Goal: Task Accomplishment & Management: Use online tool/utility

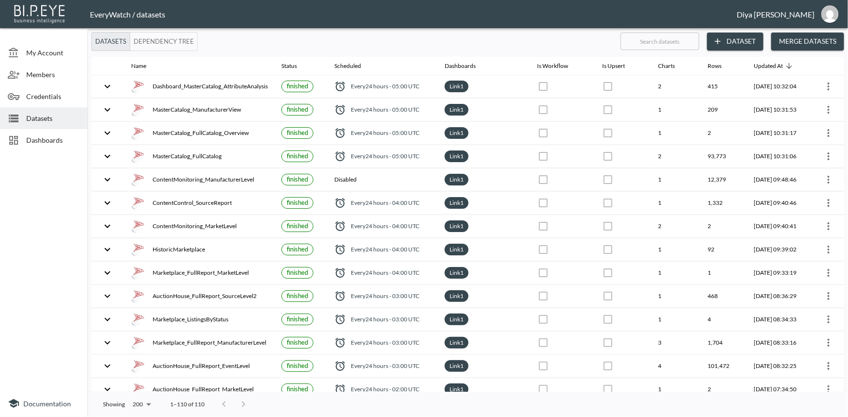
scroll to position [265, 0]
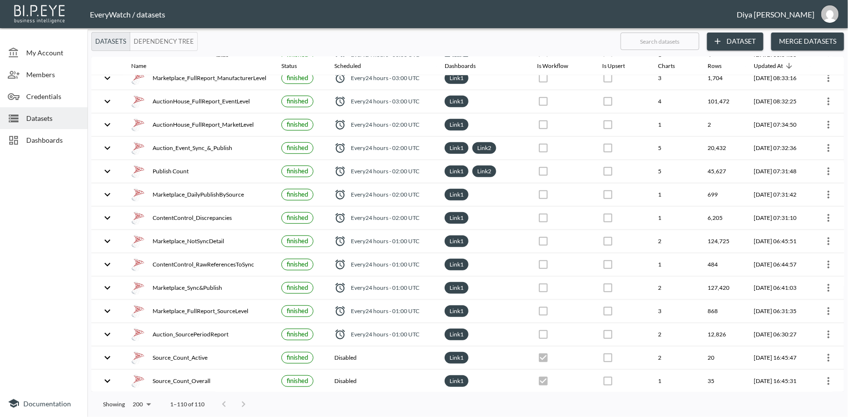
click at [44, 120] on span "Datasets" at bounding box center [52, 118] width 53 height 10
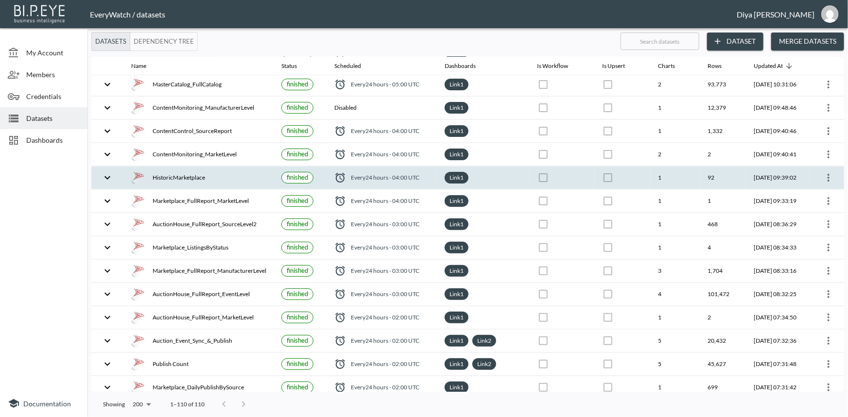
scroll to position [0, 0]
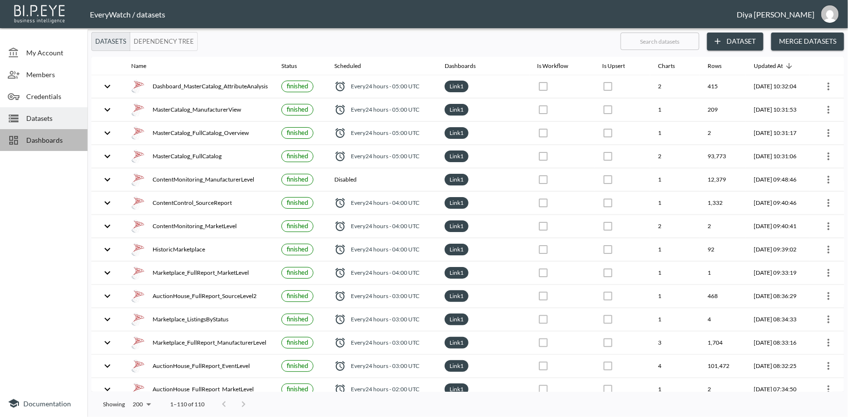
click at [50, 140] on span "Dashboards" at bounding box center [52, 140] width 53 height 10
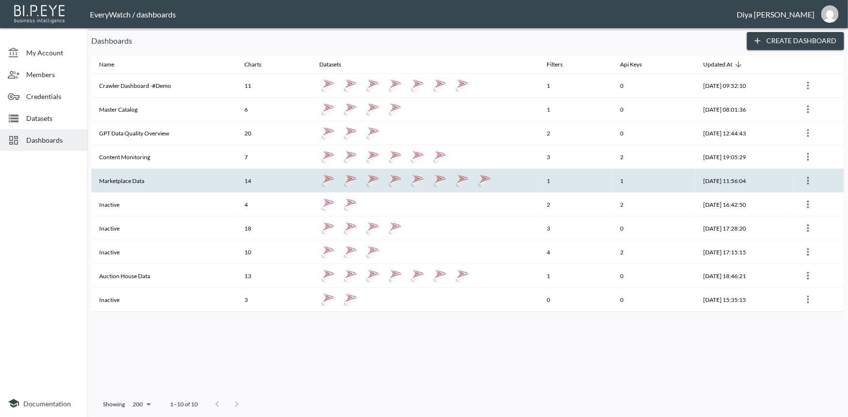
click at [131, 180] on th "Marketplace Data" at bounding box center [163, 181] width 145 height 24
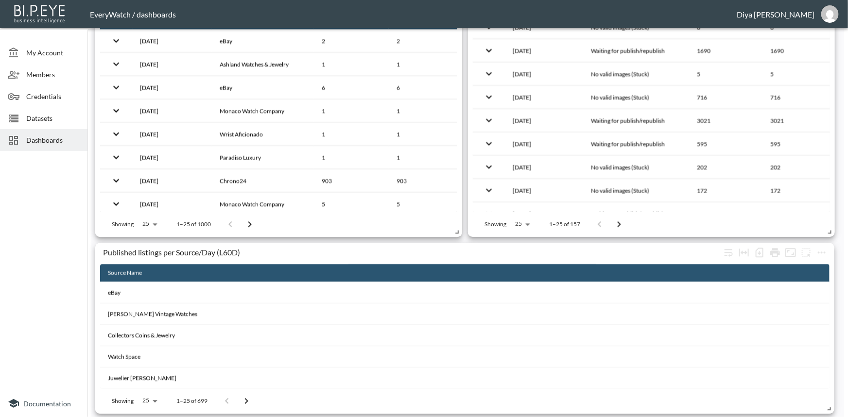
scroll to position [1208, 0]
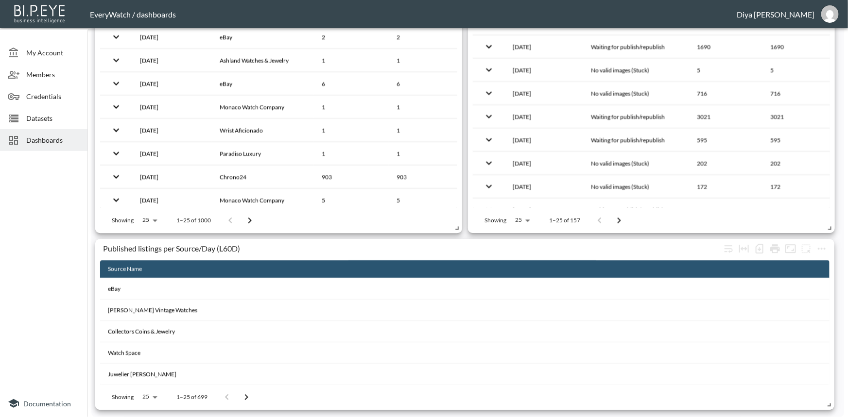
drag, startPoint x: 32, startPoint y: 123, endPoint x: 35, endPoint y: 140, distance: 17.8
click at [32, 127] on div "Datasets" at bounding box center [43, 118] width 87 height 22
click at [35, 140] on span "Dashboards" at bounding box center [52, 140] width 53 height 10
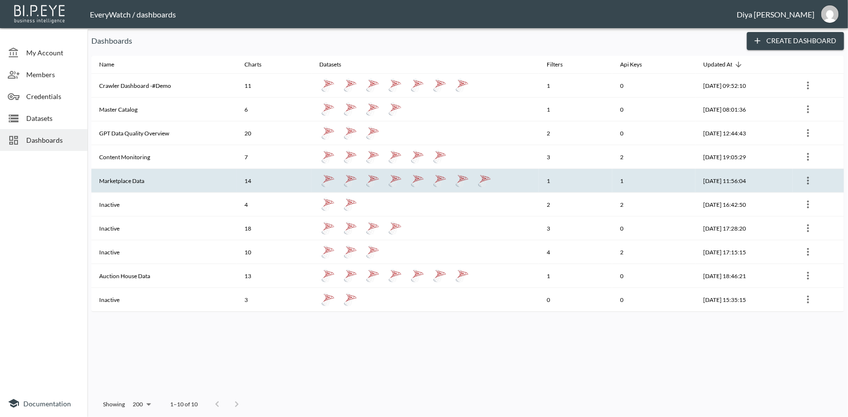
click at [128, 181] on th "Marketplace Data" at bounding box center [163, 181] width 145 height 24
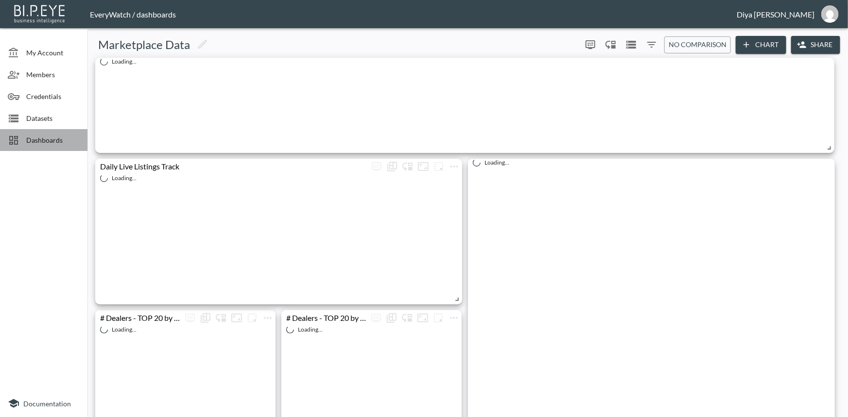
click at [55, 146] on div "Dashboards" at bounding box center [43, 140] width 87 height 22
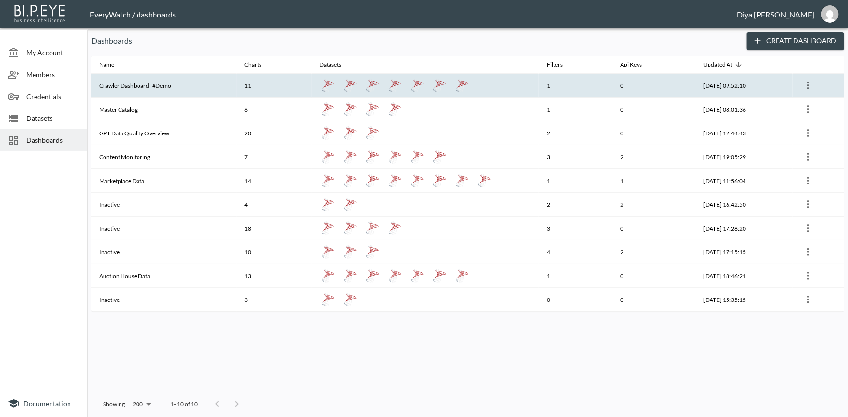
click at [123, 84] on th "Crawler Dashboard -#Demo" at bounding box center [163, 86] width 145 height 24
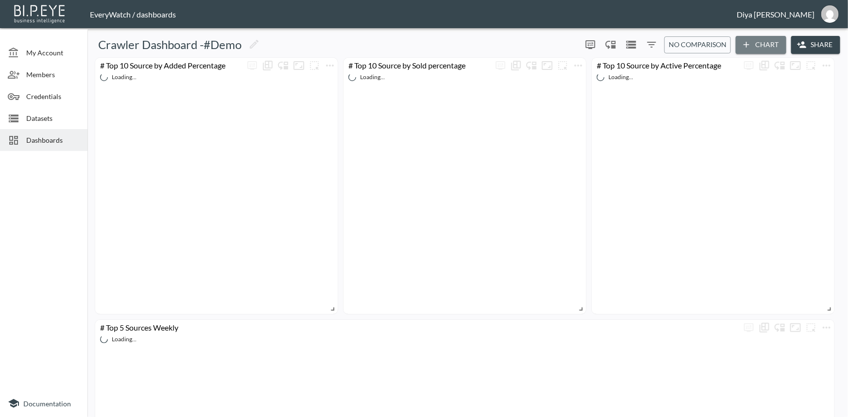
click at [745, 48] on icon "button" at bounding box center [746, 45] width 10 height 10
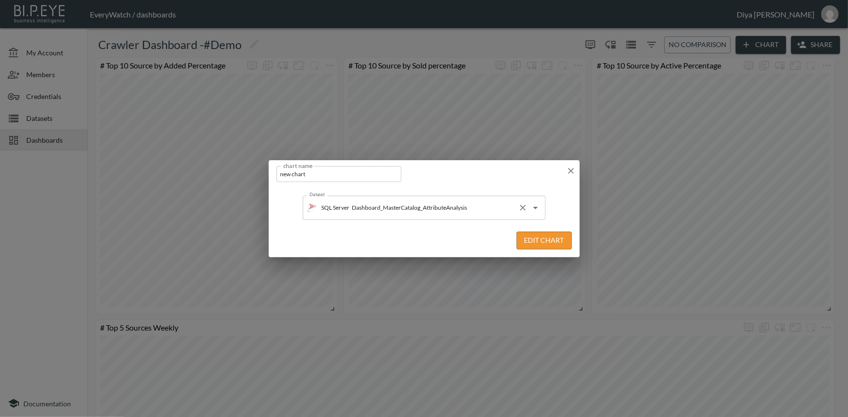
click at [478, 207] on input "Dashboard_MasterCatalog_AttributeAnalysis" at bounding box center [432, 208] width 164 height 16
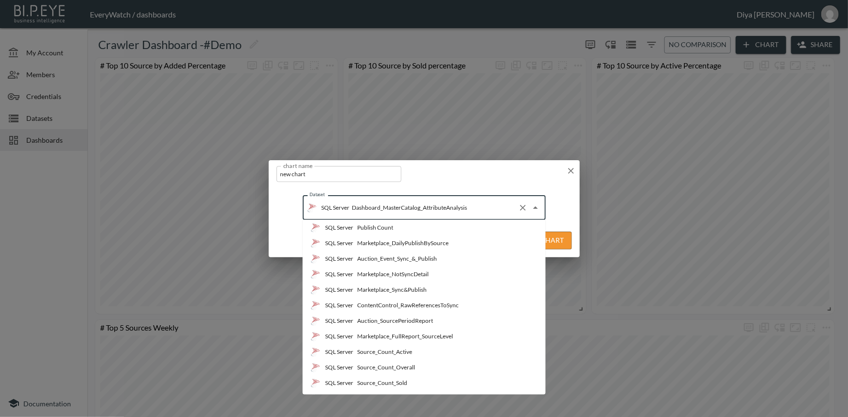
scroll to position [309, 0]
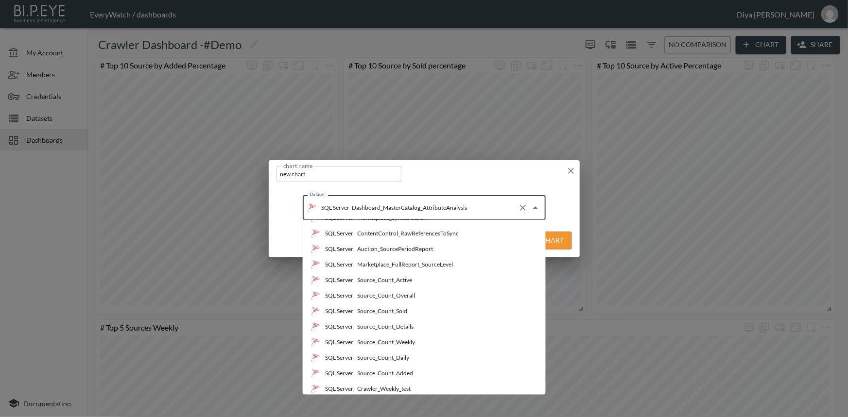
click at [420, 279] on li "SQL Server Source_Count_Active" at bounding box center [424, 281] width 243 height 16
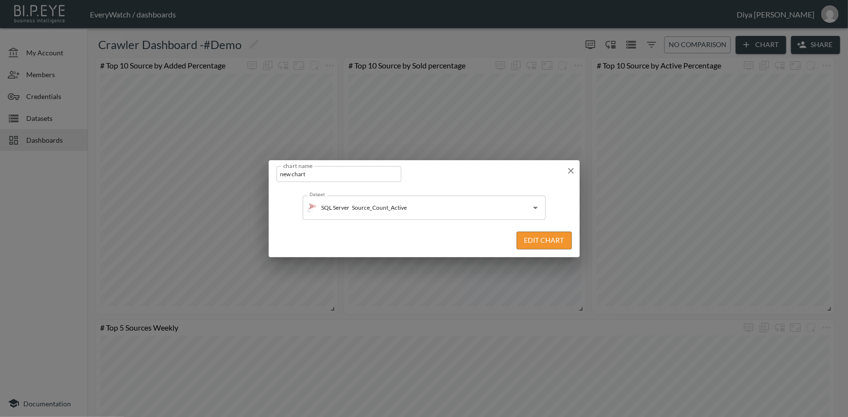
click at [533, 242] on button "Edit Chart" at bounding box center [543, 241] width 55 height 18
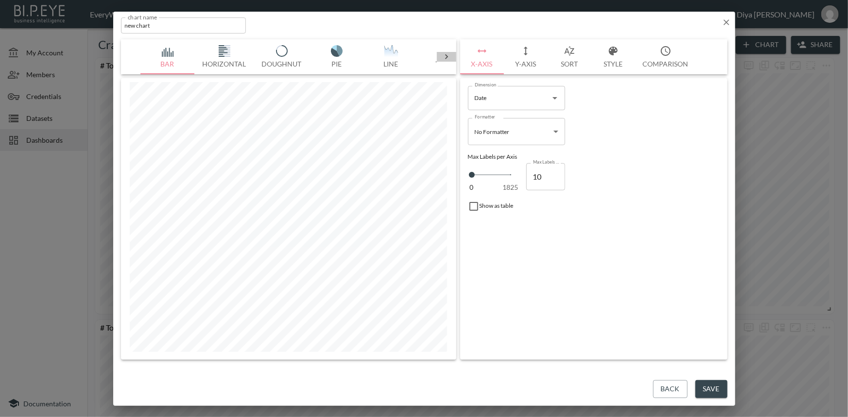
click at [445, 55] on icon at bounding box center [447, 57] width 10 height 10
click at [165, 60] on button "Table" at bounding box center [168, 56] width 54 height 35
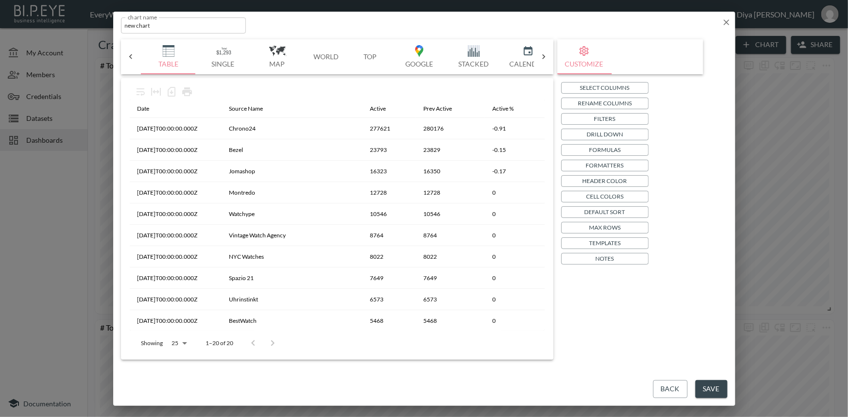
click at [135, 57] on icon at bounding box center [131, 57] width 10 height 10
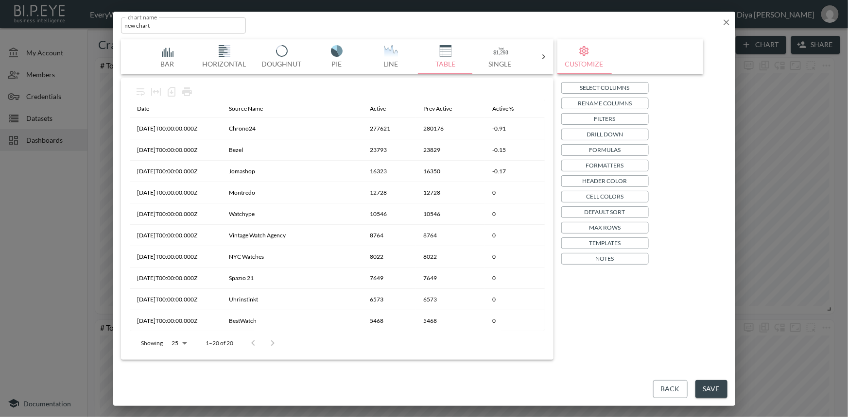
click at [226, 57] on button "Horizontal" at bounding box center [224, 56] width 59 height 35
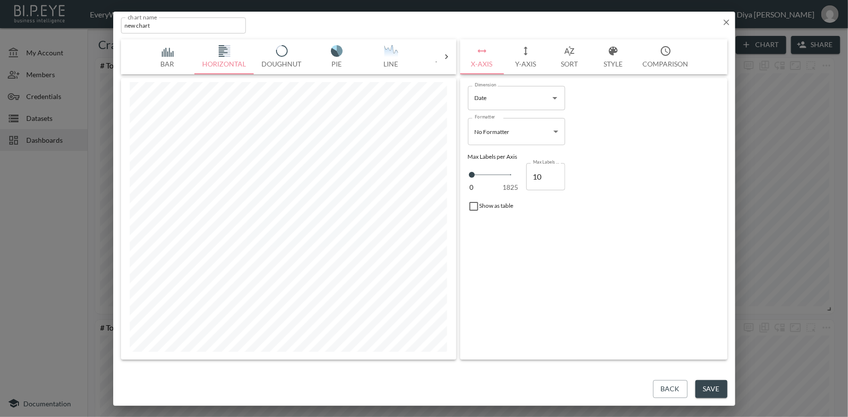
click at [175, 59] on button "Bar" at bounding box center [167, 56] width 54 height 35
click at [511, 97] on input "Date" at bounding box center [509, 98] width 74 height 16
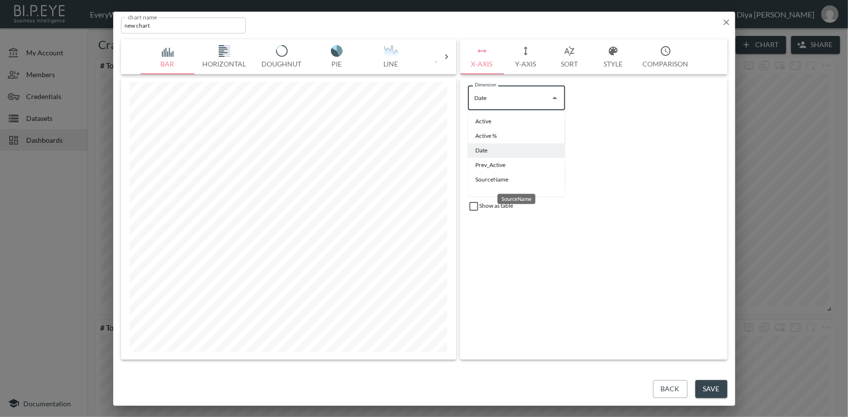
click at [489, 179] on li "SourceName" at bounding box center [516, 179] width 97 height 15
type input "SourceName"
click at [506, 134] on body "BI.P.EYE, Interactive Analytics Dashboards - app EveryWatch / dashboards Diya […" at bounding box center [424, 208] width 848 height 417
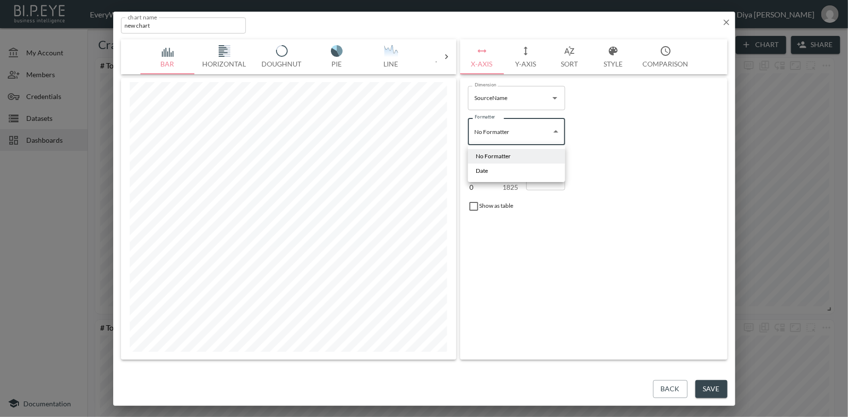
click at [598, 131] on div at bounding box center [424, 208] width 848 height 417
click at [526, 53] on icon "button" at bounding box center [526, 51] width 12 height 12
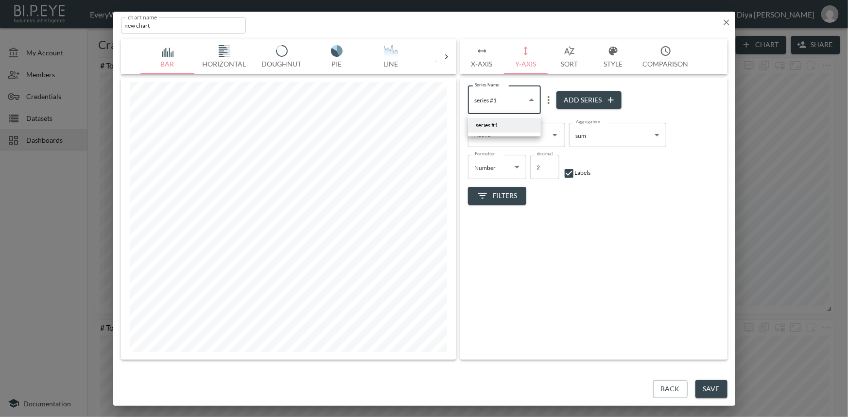
click at [505, 105] on body "BI.P.EYE, Interactive Analytics Dashboards - app EveryWatch / dashboards Diya […" at bounding box center [424, 208] width 848 height 417
click at [501, 243] on div at bounding box center [424, 208] width 848 height 417
click at [499, 136] on input "Active" at bounding box center [509, 135] width 74 height 16
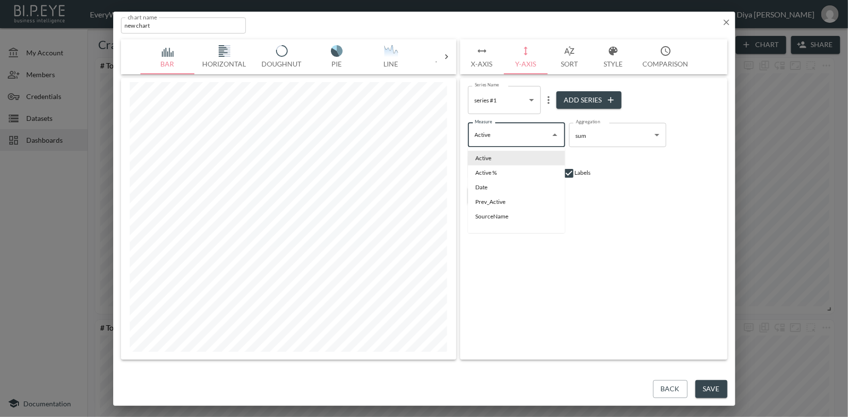
click at [507, 109] on body "BI.P.EYE, Interactive Analytics Dashboards - app EveryWatch / dashboards Diya […" at bounding box center [424, 208] width 848 height 417
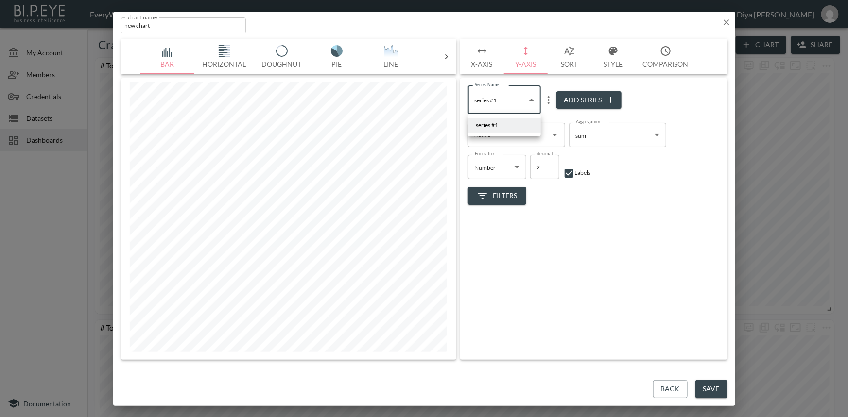
click at [510, 262] on div at bounding box center [424, 208] width 848 height 417
click at [722, 20] on icon "button" at bounding box center [727, 22] width 10 height 10
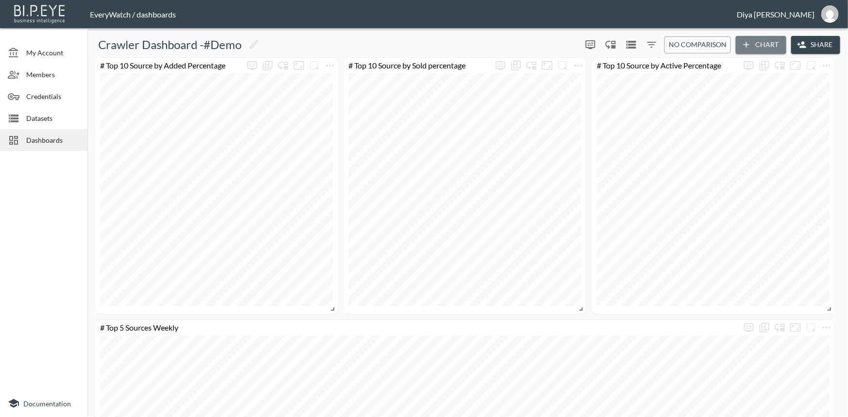
click at [743, 49] on icon "button" at bounding box center [746, 45] width 10 height 10
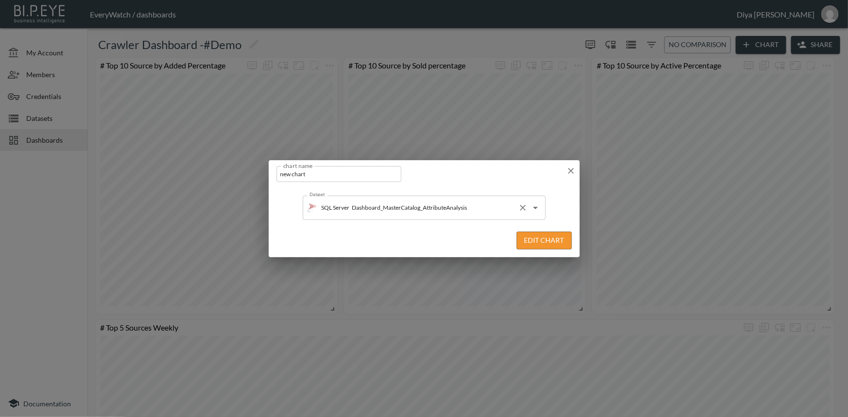
click at [492, 204] on input "Dashboard_MasterCatalog_AttributeAnalysis" at bounding box center [432, 208] width 164 height 16
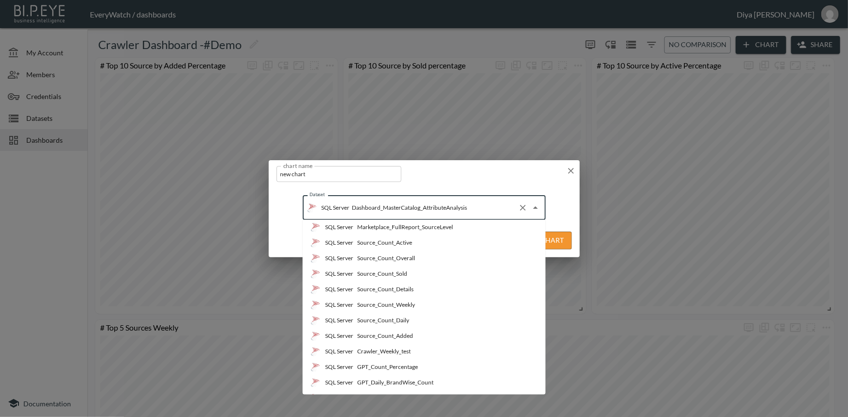
scroll to position [353, 0]
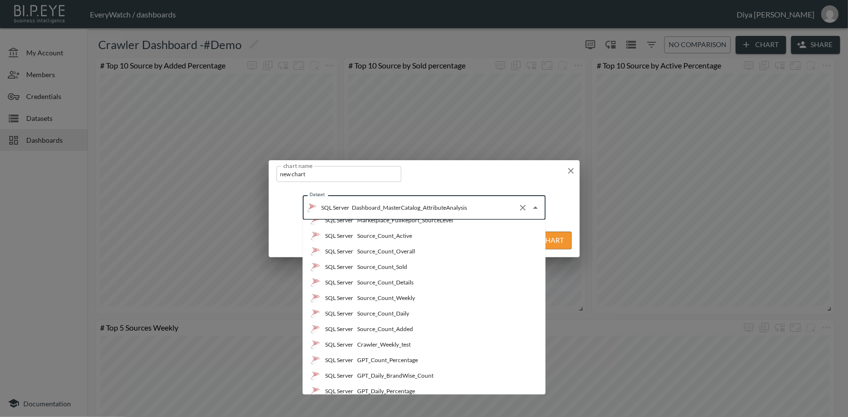
click at [419, 310] on li "SQL Server Source_Count_Daily" at bounding box center [424, 314] width 243 height 16
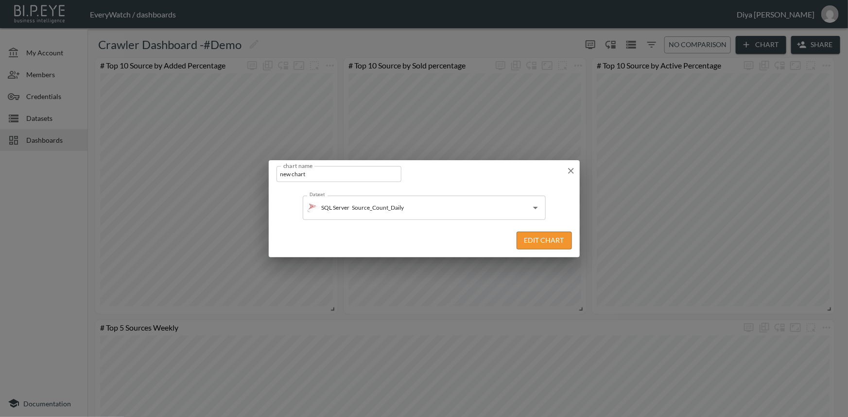
click at [533, 236] on button "Edit Chart" at bounding box center [543, 241] width 55 height 18
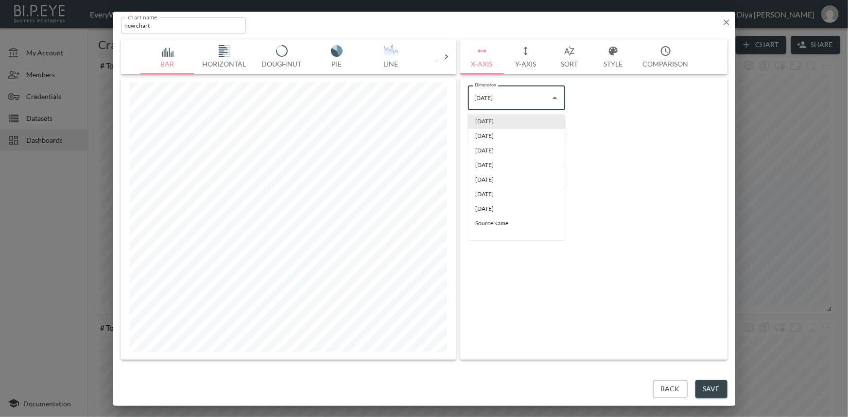
click at [499, 93] on input "[DATE]" at bounding box center [509, 98] width 74 height 16
click at [491, 262] on div "Dimension [DATE] Dimension Formatter No Formatter No Formatter Formatter Max La…" at bounding box center [593, 219] width 267 height 282
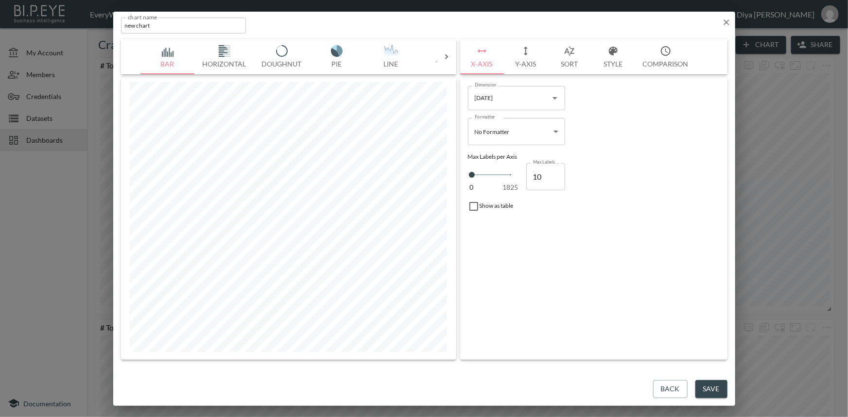
click at [509, 100] on input "[DATE]" at bounding box center [509, 98] width 74 height 16
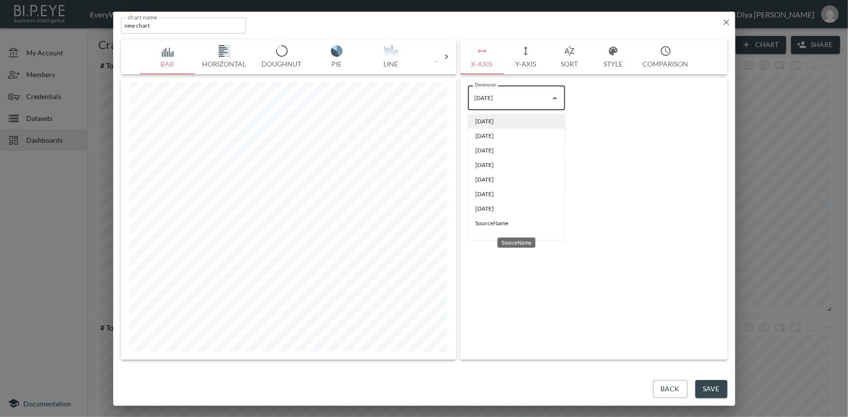
click at [510, 223] on li "SourceName" at bounding box center [516, 223] width 97 height 15
type input "SourceName"
click at [530, 62] on button "Y-Axis" at bounding box center [526, 56] width 44 height 35
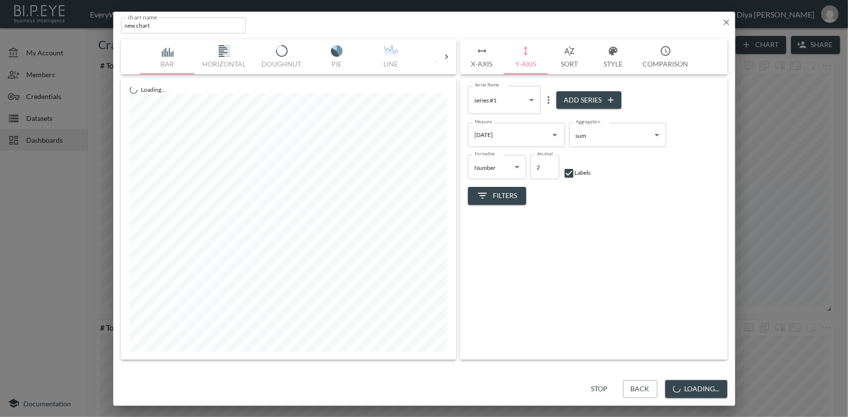
click at [509, 132] on input "[DATE]" at bounding box center [509, 135] width 74 height 16
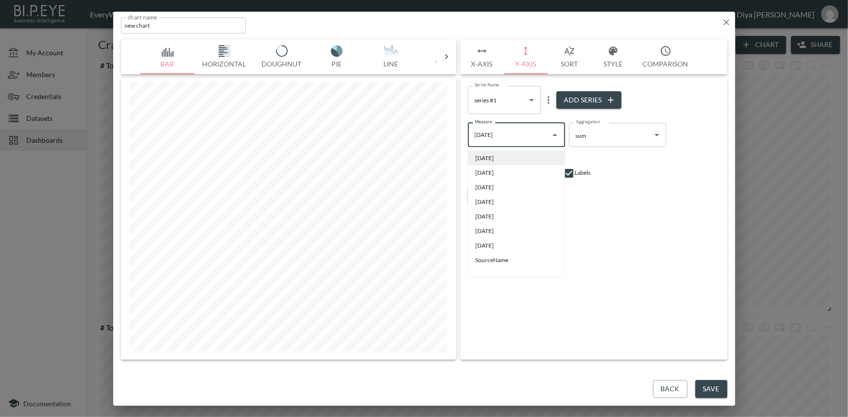
click at [585, 241] on div "Series Name series #1 bc5c139a-a2ec-431c-b38a-e6e1051261ca Series Name Add Seri…" at bounding box center [593, 219] width 267 height 282
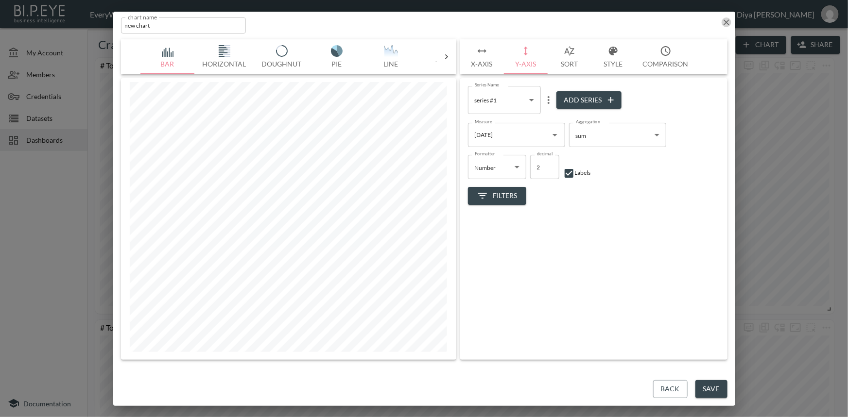
click at [723, 17] on icon "button" at bounding box center [727, 22] width 10 height 10
